Goal: Navigation & Orientation: Find specific page/section

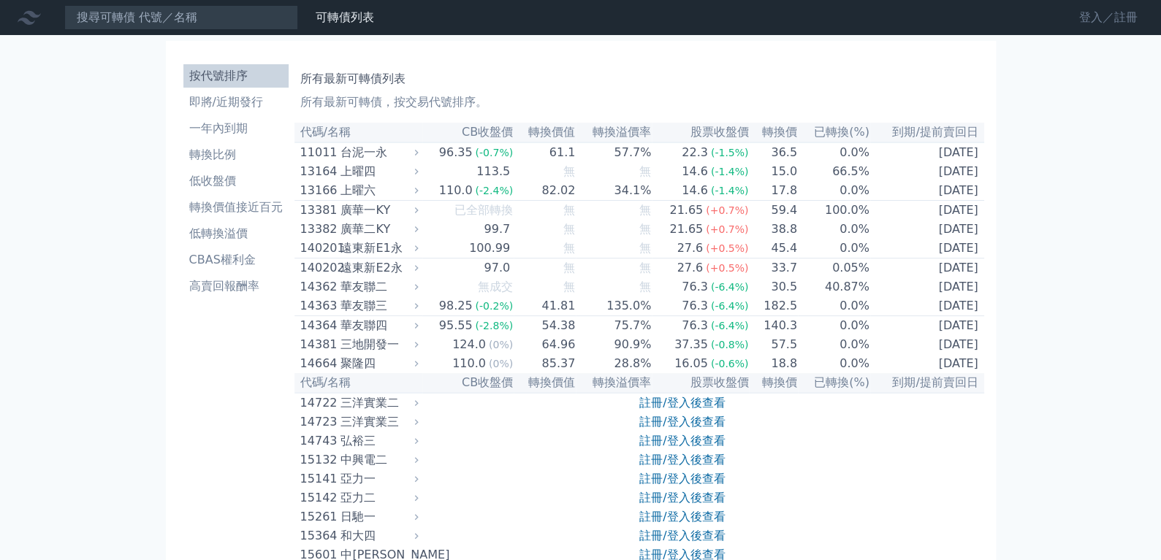
drag, startPoint x: 0, startPoint y: 0, endPoint x: 1080, endPoint y: 18, distance: 1079.8
click at [1080, 18] on link "登入／註冊" at bounding box center [1108, 17] width 82 height 23
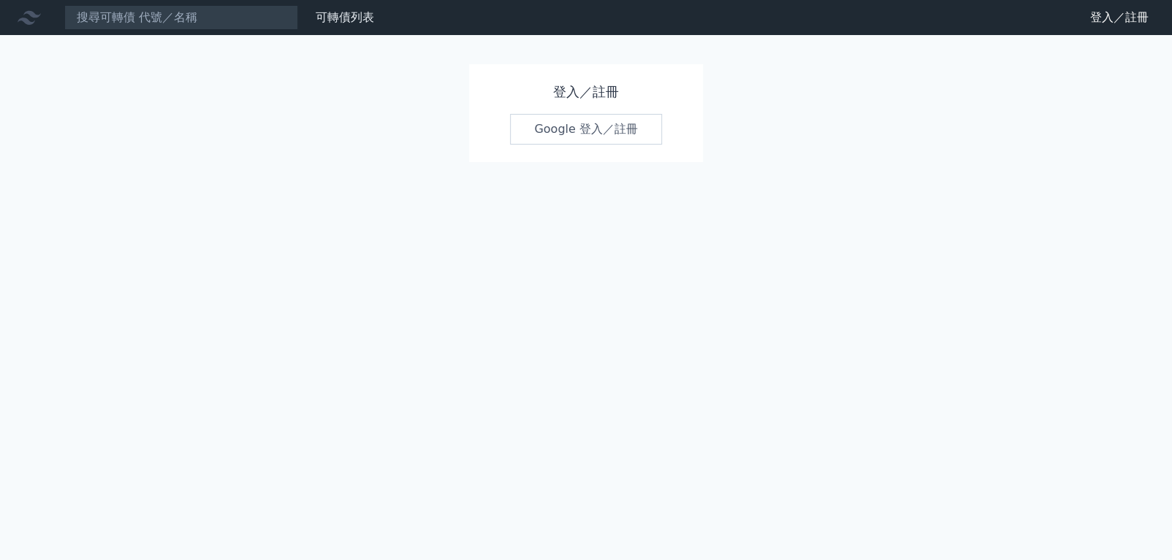
click at [530, 123] on link "Google 登入／註冊" at bounding box center [586, 129] width 152 height 31
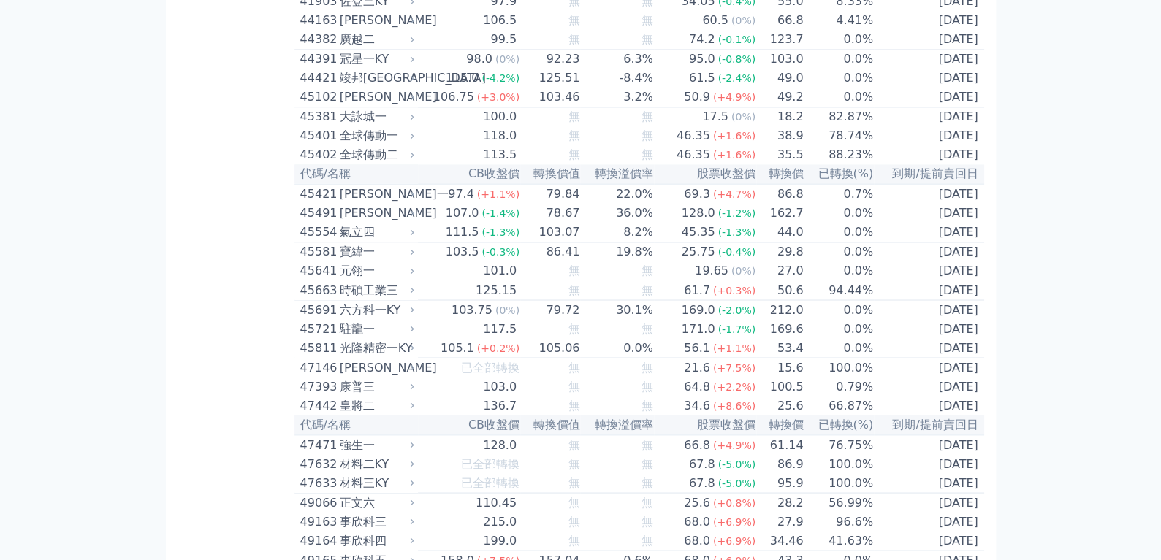
scroll to position [4571, 0]
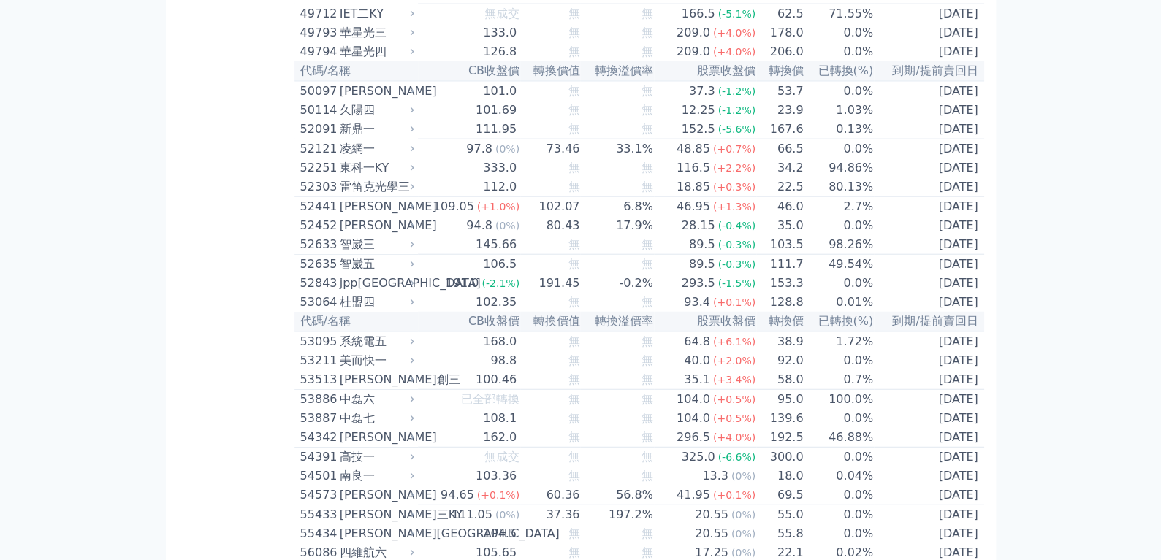
drag, startPoint x: 1167, startPoint y: 34, endPoint x: 1153, endPoint y: 303, distance: 269.2
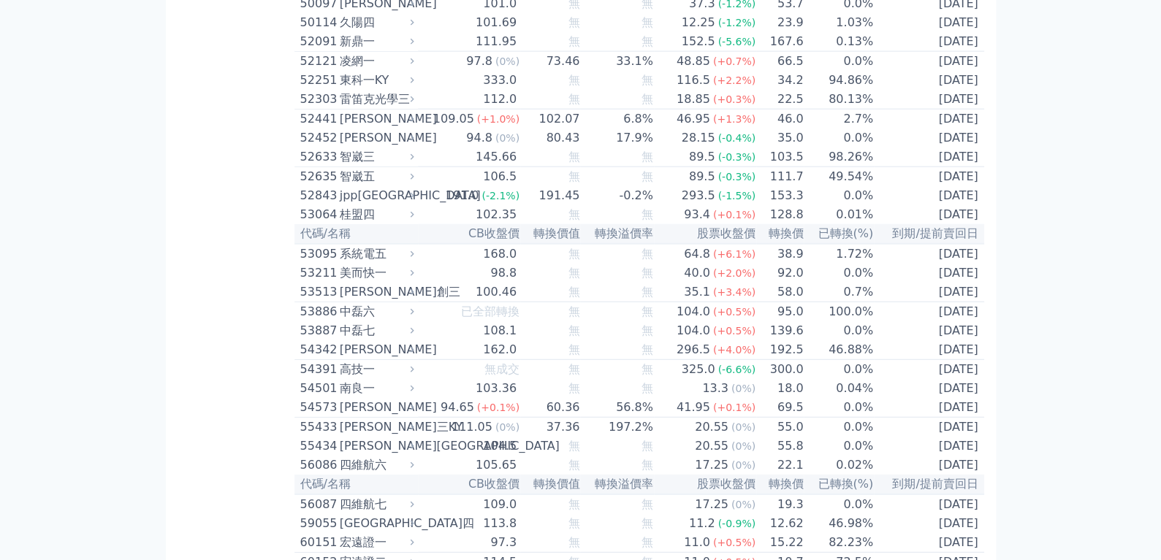
scroll to position [4791, 0]
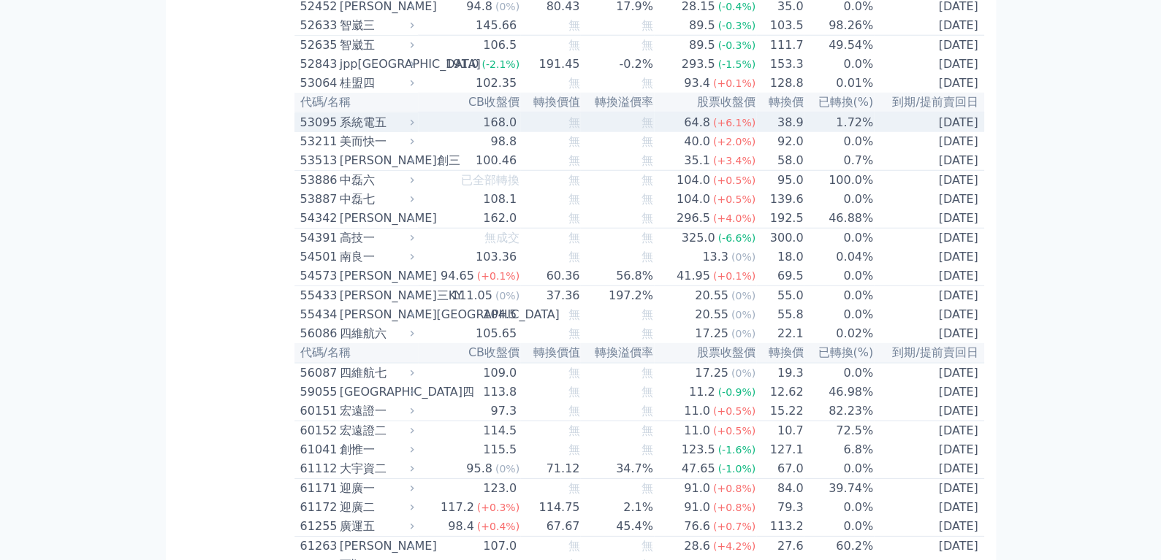
click at [313, 131] on div "53095" at bounding box center [318, 123] width 36 height 18
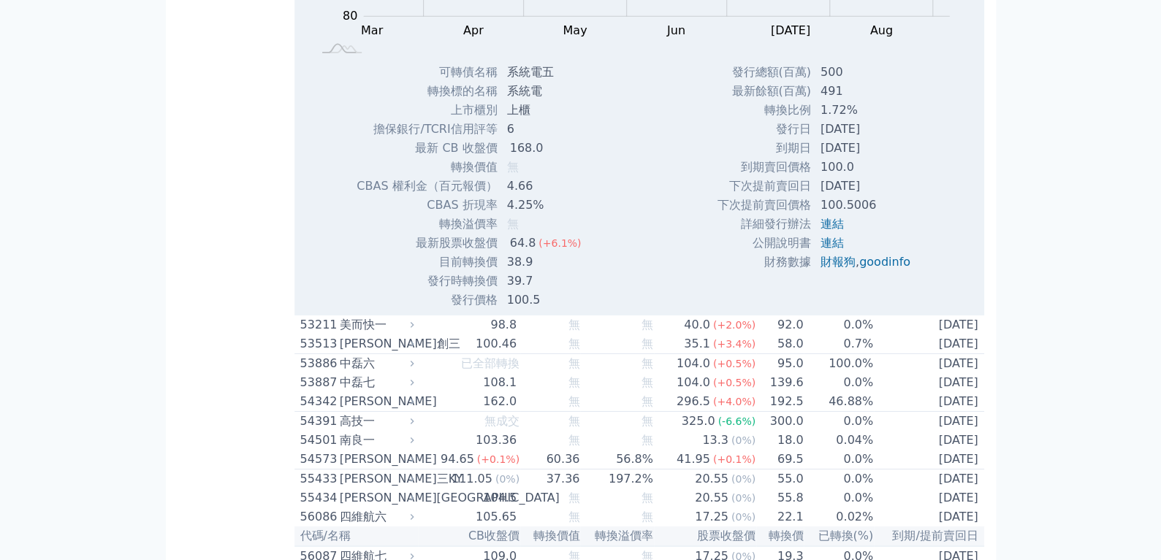
scroll to position [5229, 0]
